Goal: Task Accomplishment & Management: Complete application form

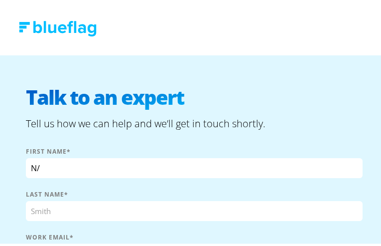
type input "N/A"
type input "Kendra"
type input "Chen"
type input "kchen714@gmail.com"
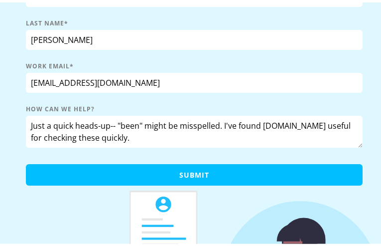
scroll to position [31, 0]
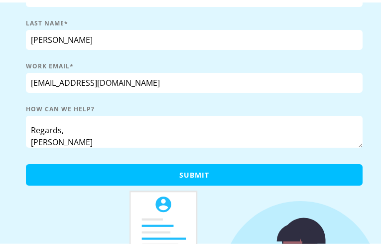
type textarea "Just a quick heads-up-- "been" might be misspelled. I've found spellhelper.com …"
click at [26, 161] on input "Submit" at bounding box center [194, 171] width 337 height 21
